Goal: Transaction & Acquisition: Purchase product/service

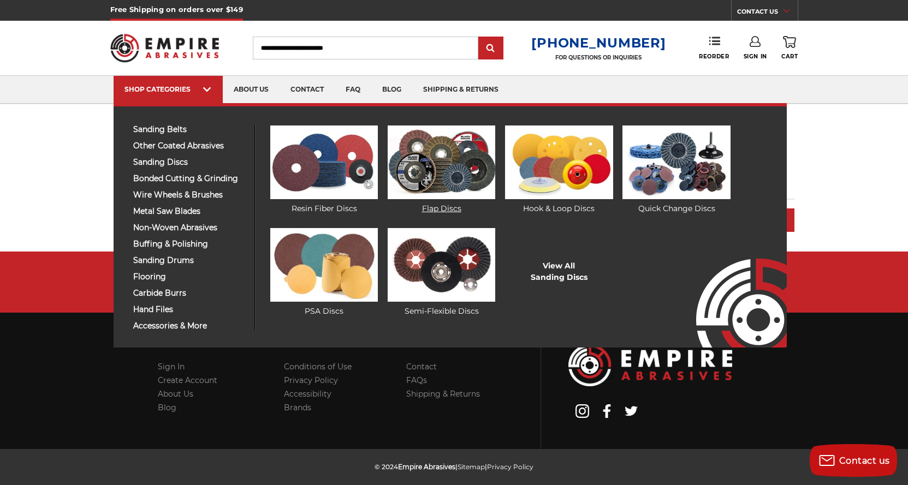
click at [438, 208] on link "Flap Discs" at bounding box center [441, 170] width 108 height 89
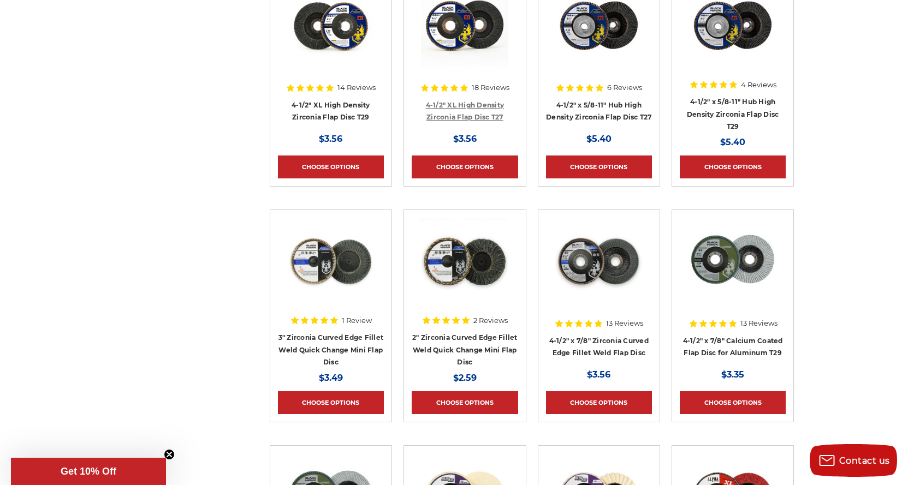
scroll to position [819, 0]
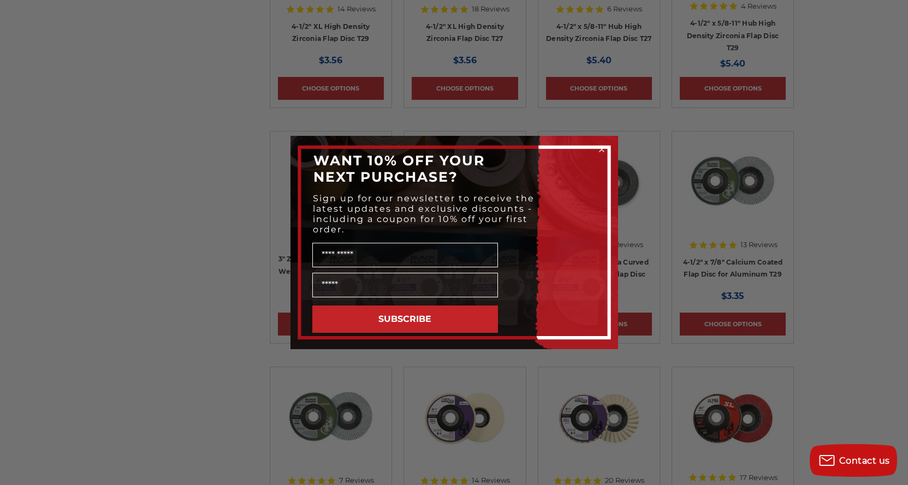
click at [601, 148] on circle "Close dialog" at bounding box center [601, 150] width 10 height 10
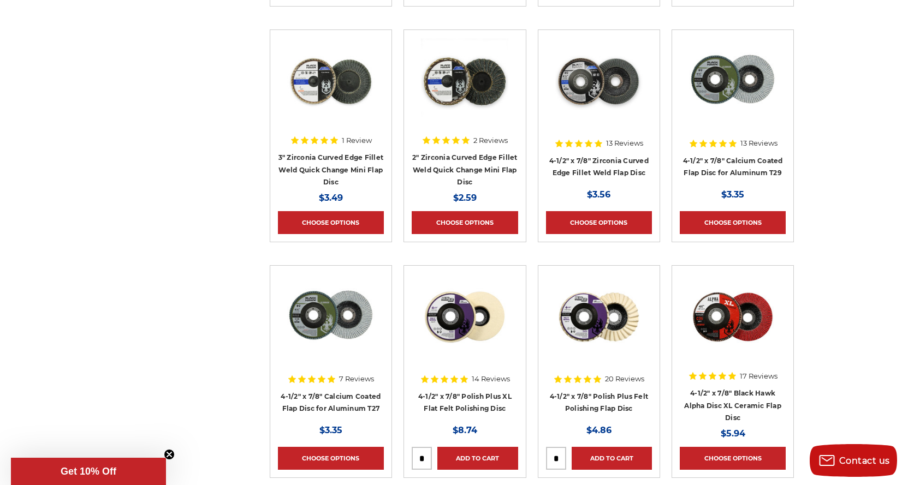
scroll to position [1255, 0]
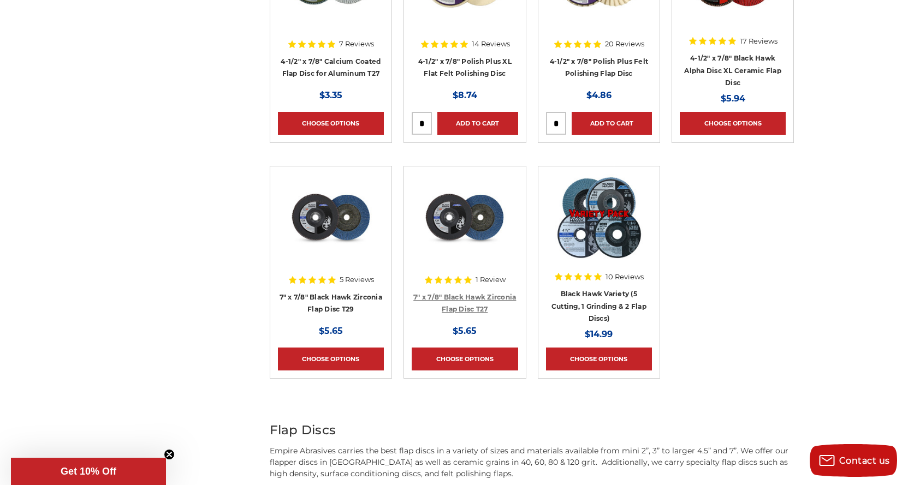
click at [465, 308] on link "7" x 7/8" Black Hawk Zirconia Flap Disc T27" at bounding box center [464, 303] width 103 height 21
